Goal: Information Seeking & Learning: Learn about a topic

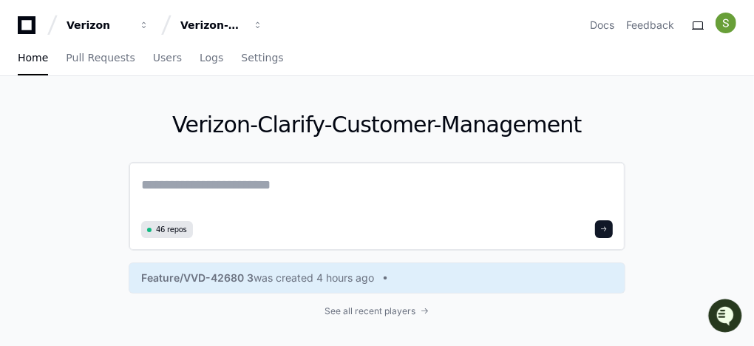
click at [185, 81] on textarea at bounding box center [376, 194] width 471 height 41
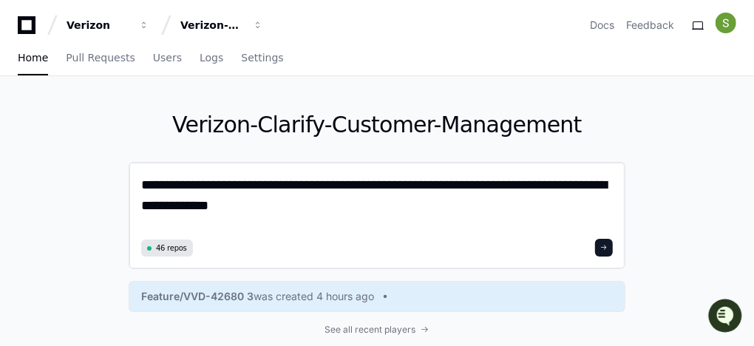
paste textarea "**********"
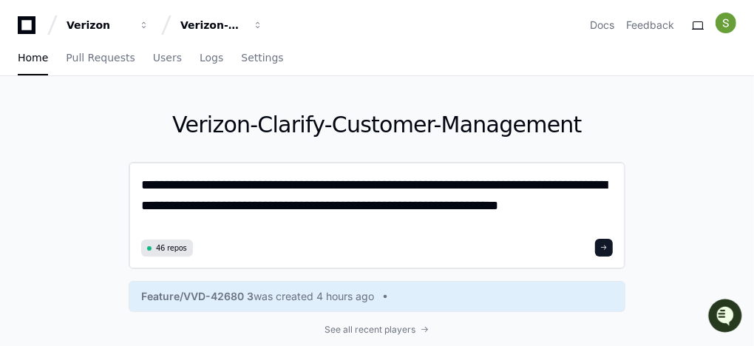
click at [185, 81] on textarea "**********" at bounding box center [377, 204] width 472 height 60
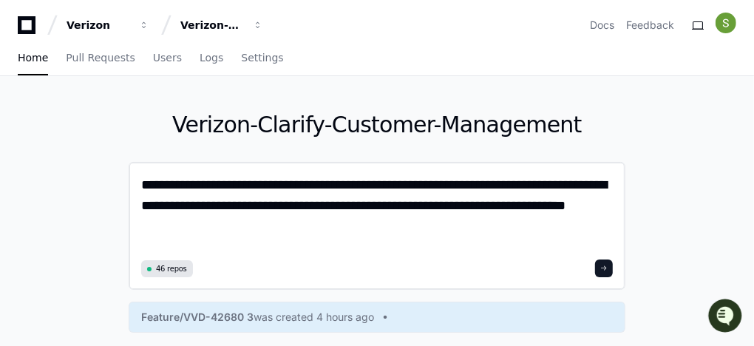
type textarea "**********"
click at [185, 81] on span at bounding box center [603, 268] width 7 height 7
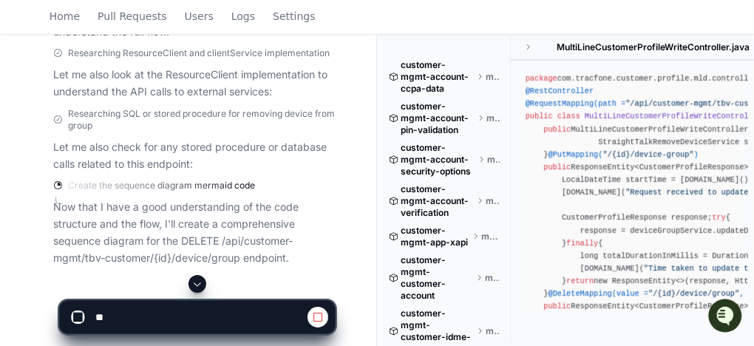
scroll to position [653, 0]
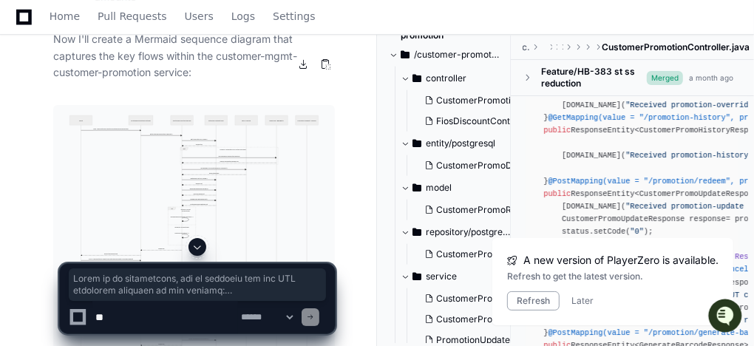
scroll to position [2542, 0]
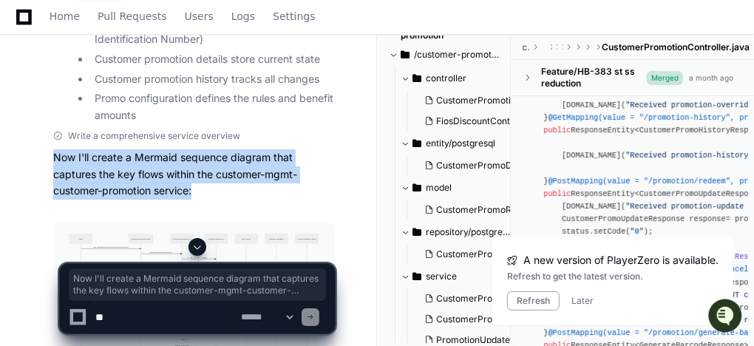
drag, startPoint x: 55, startPoint y: 105, endPoint x: 202, endPoint y: 140, distance: 152.0
click at [202, 149] on p "Now I'll create a Mermaid sequence diagram that captures the key flows within t…" at bounding box center [194, 174] width 282 height 50
copy p "Now I'll create a Mermaid sequence diagram that captures the key flows within t…"
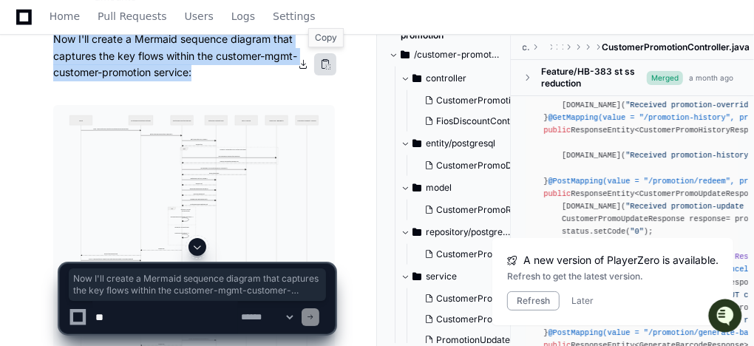
click at [324, 65] on button at bounding box center [325, 64] width 22 height 22
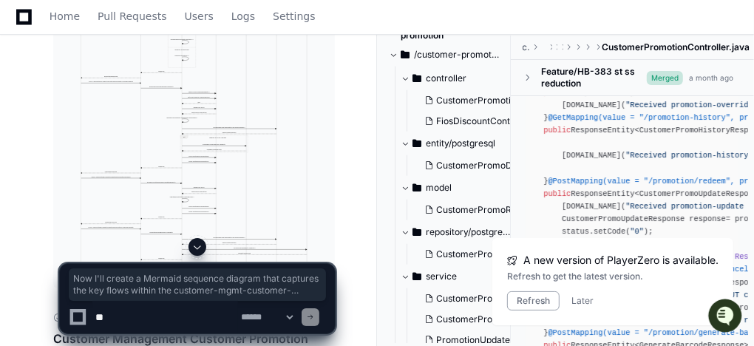
scroll to position [2956, 0]
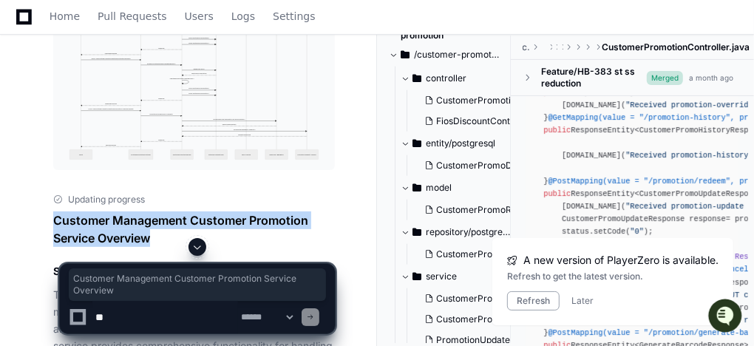
drag, startPoint x: 51, startPoint y: 168, endPoint x: 202, endPoint y: 194, distance: 153.1
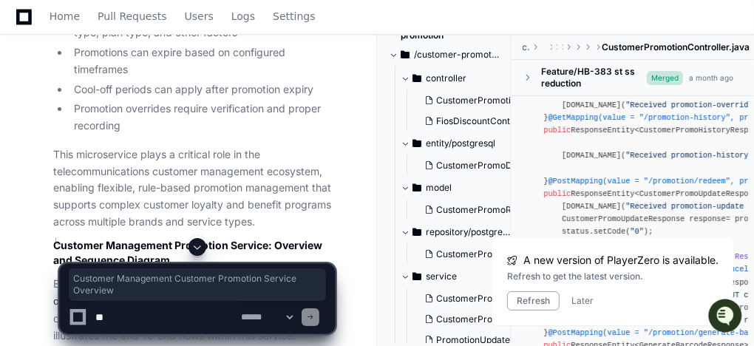
scroll to position [5675, 0]
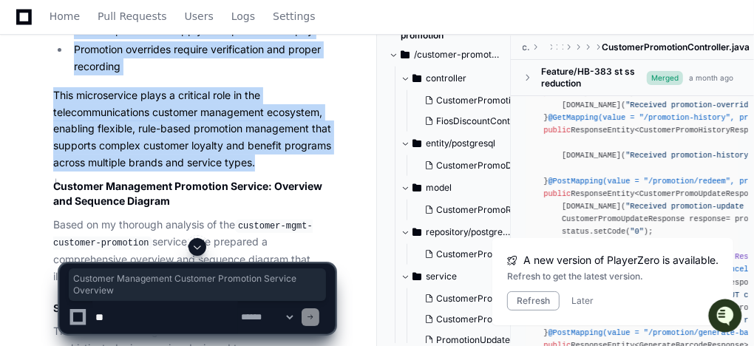
click at [263, 128] on p "This microservice plays a critical role in the telecommunications customer mana…" at bounding box center [194, 129] width 282 height 84
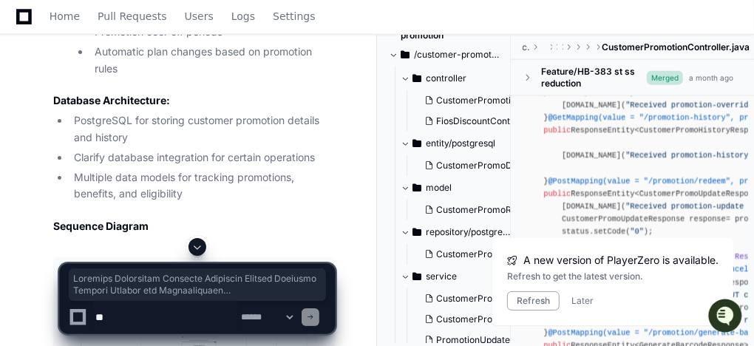
scroll to position [6739, 0]
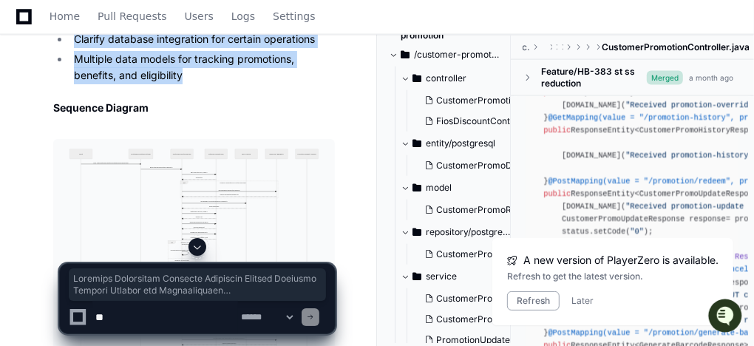
click at [188, 51] on li "Multiple data models for tracking promotions, benefits, and eligibility" at bounding box center [201, 68] width 265 height 34
copy div "Customer Management Customer Promotion Service Overview Service Purpose and Fun…"
click at [324, 112] on button at bounding box center [325, 112] width 22 height 22
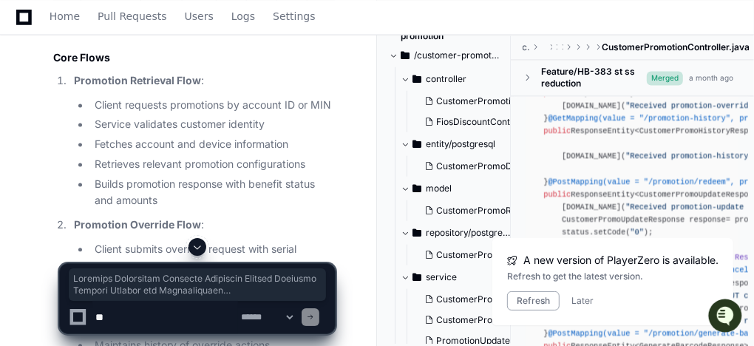
scroll to position [7094, 0]
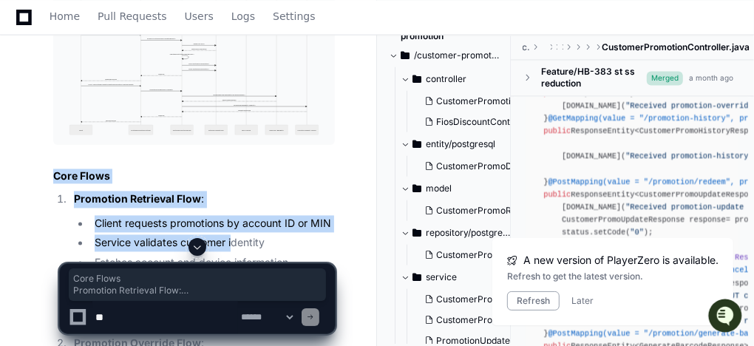
drag, startPoint x: 55, startPoint y: 137, endPoint x: 234, endPoint y: 197, distance: 188.3
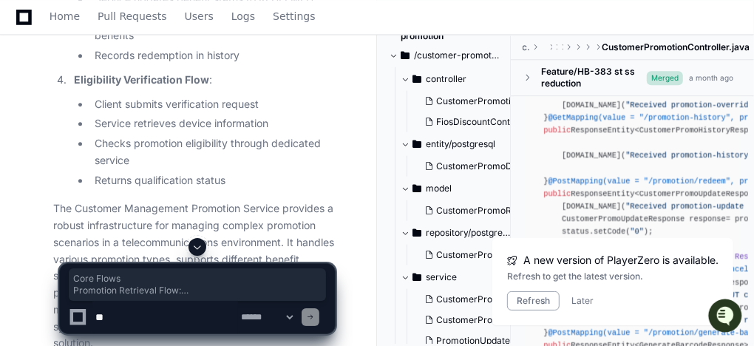
scroll to position [7713, 0]
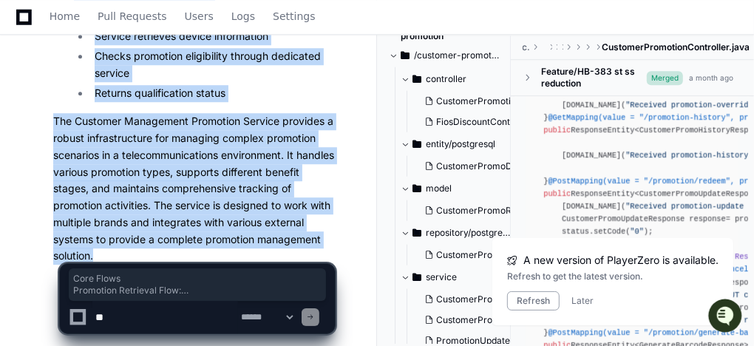
click at [122, 222] on p "The Customer Management Promotion Service provides a robust infrastructure for …" at bounding box center [194, 188] width 282 height 151
copy article "Core Flows Promotion Retrieval Flow : Client requests promotions by account ID …"
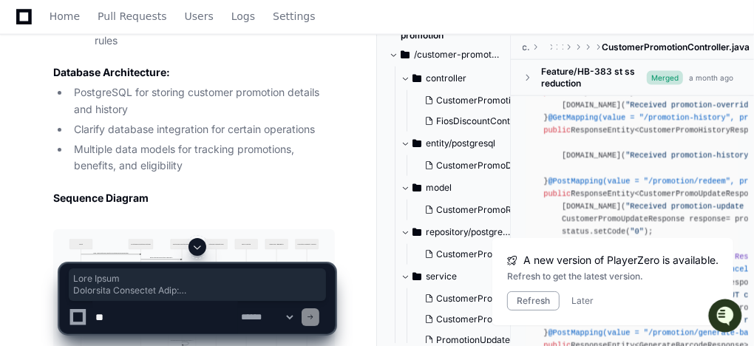
scroll to position [6531, 0]
